Goal: Download file/media

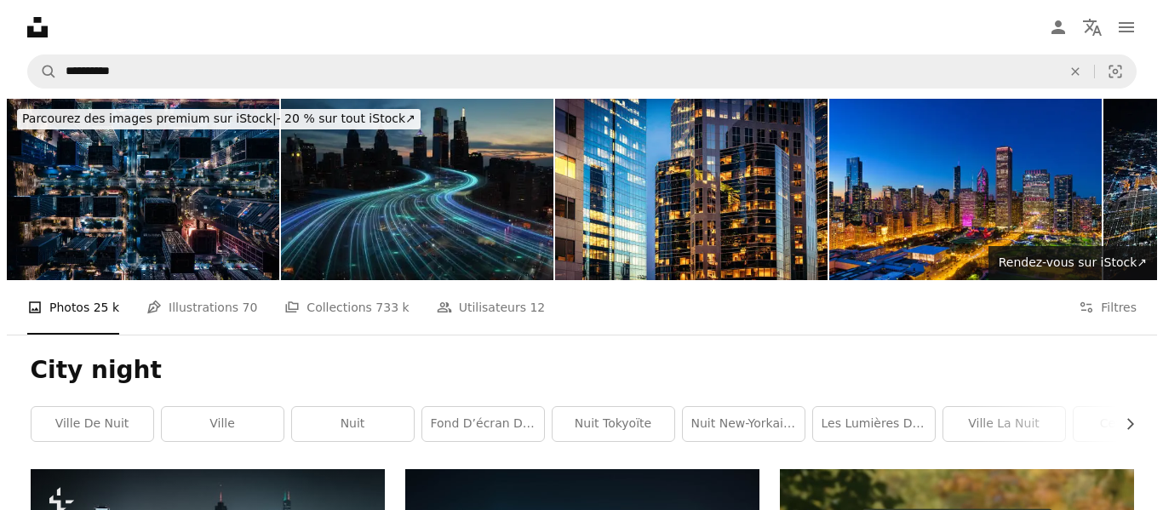
scroll to position [89, 0]
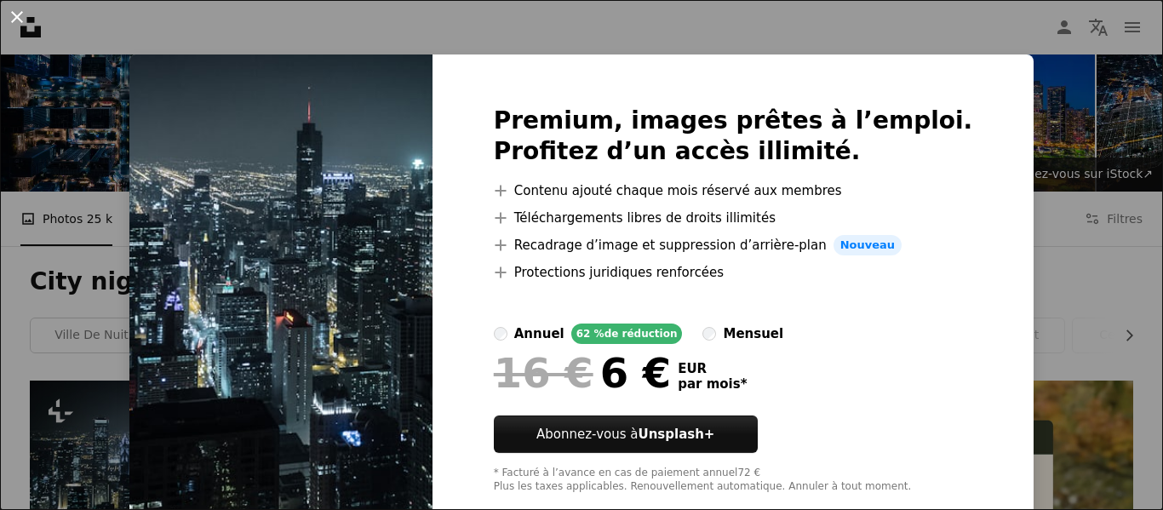
click at [25, 25] on button "An X shape" at bounding box center [17, 17] width 20 height 20
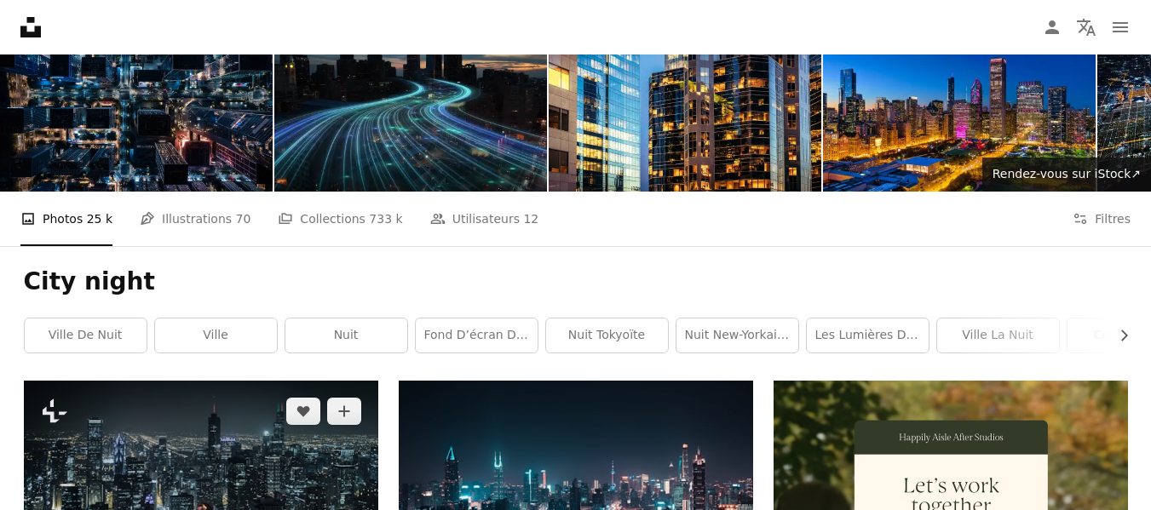
click at [265, 381] on img at bounding box center [201, 498] width 354 height 235
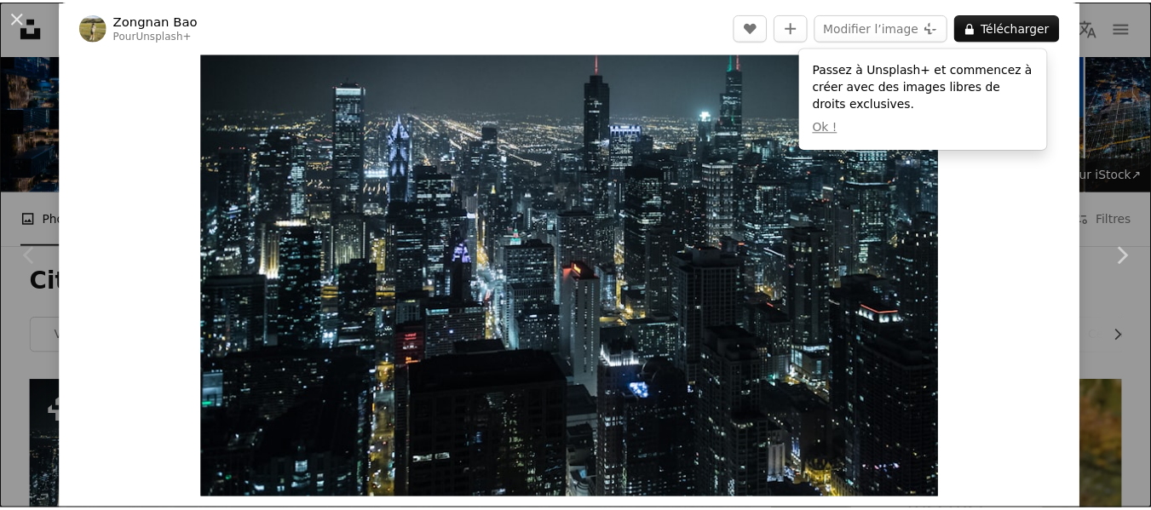
scroll to position [69, 0]
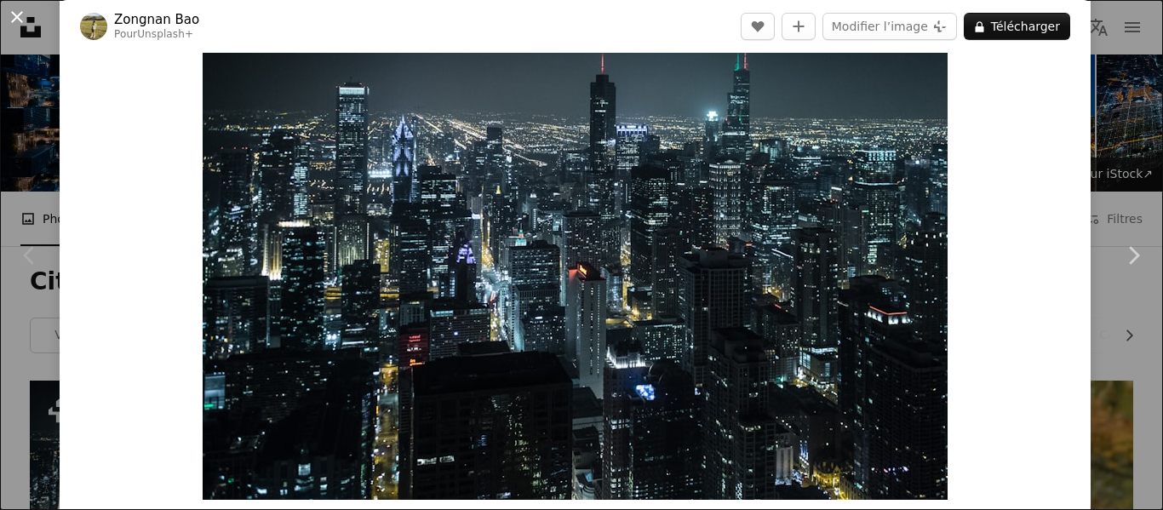
click at [27, 16] on button "An X shape" at bounding box center [17, 17] width 20 height 20
